Goal: Task Accomplishment & Management: Manage account settings

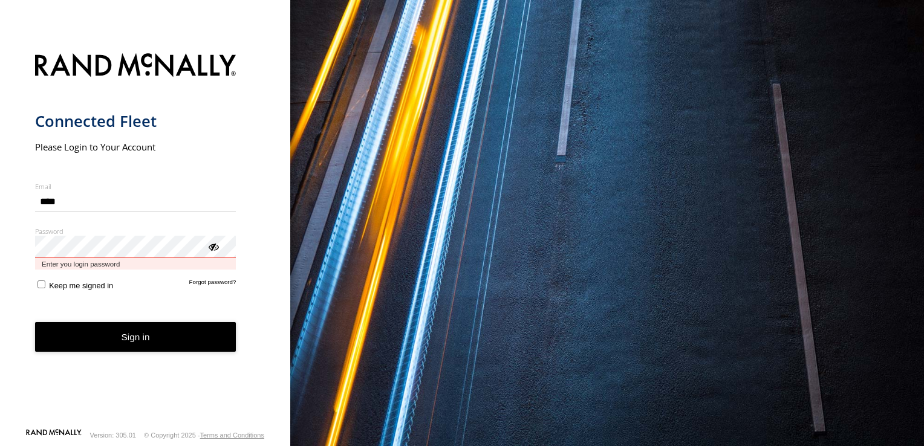
click at [51, 264] on div "Password Enter you login password" at bounding box center [135, 248] width 201 height 43
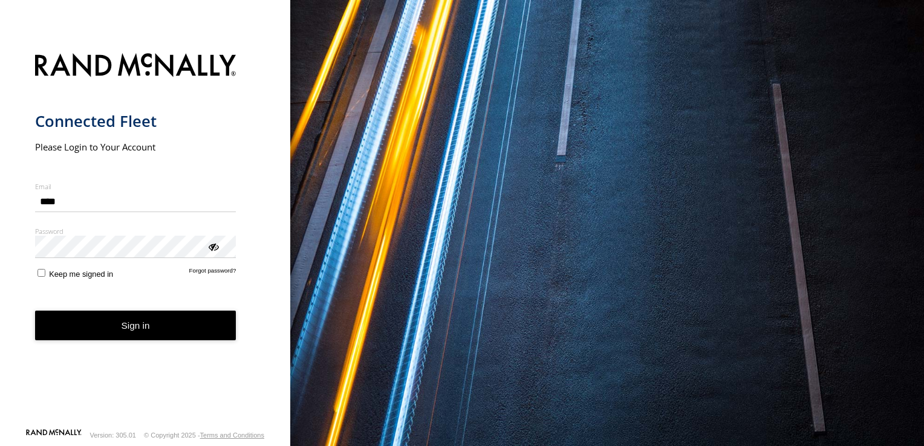
click at [142, 325] on button "Sign in" at bounding box center [135, 326] width 201 height 30
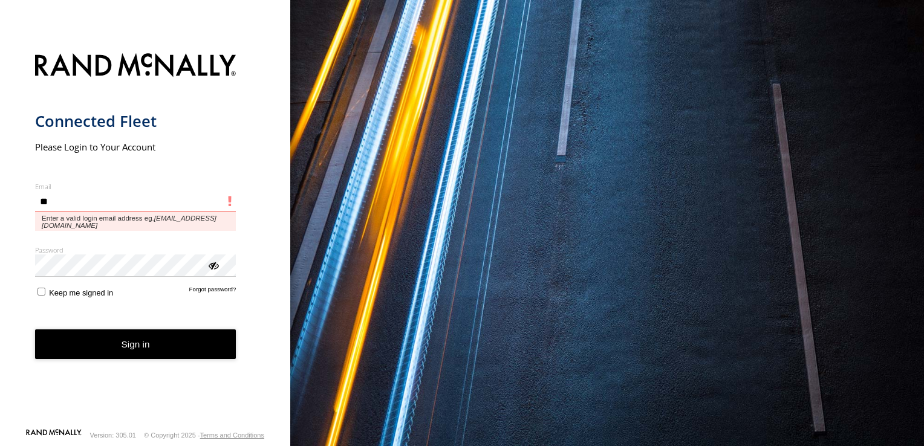
type input "*"
type input "**********"
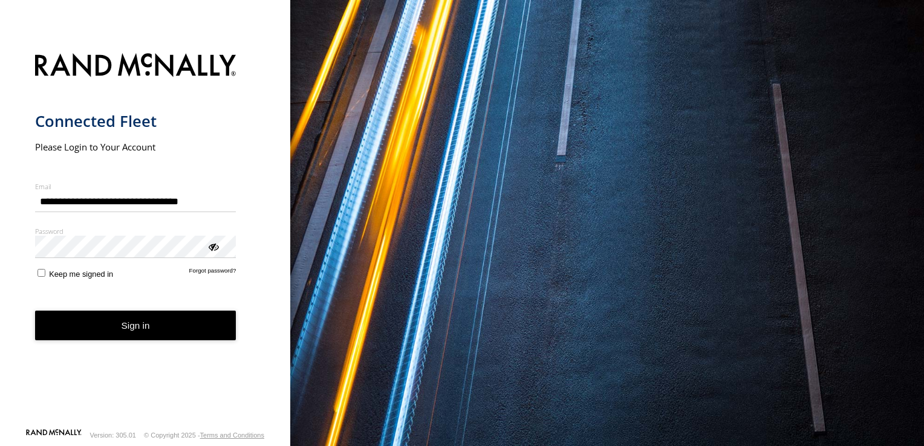
click at [219, 127] on h1 "Connected Fleet" at bounding box center [135, 121] width 201 height 20
click at [138, 323] on button "Sign in" at bounding box center [135, 326] width 201 height 30
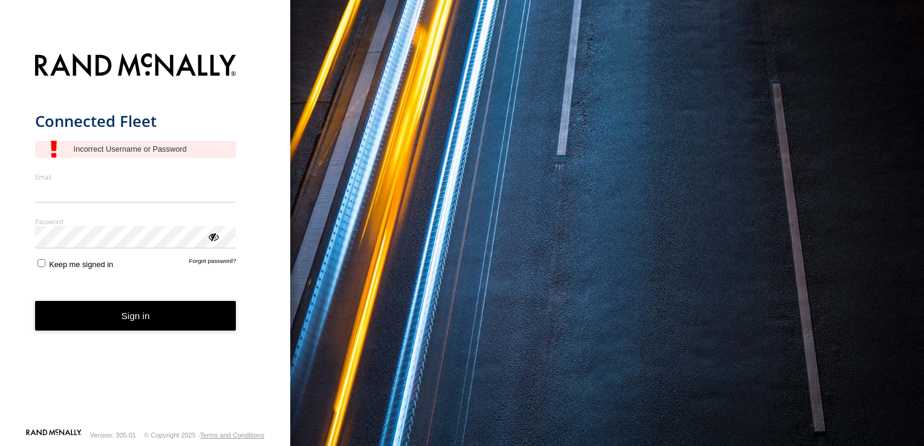
click at [59, 192] on input "Email" at bounding box center [135, 192] width 201 height 22
